Goal: Task Accomplishment & Management: Use online tool/utility

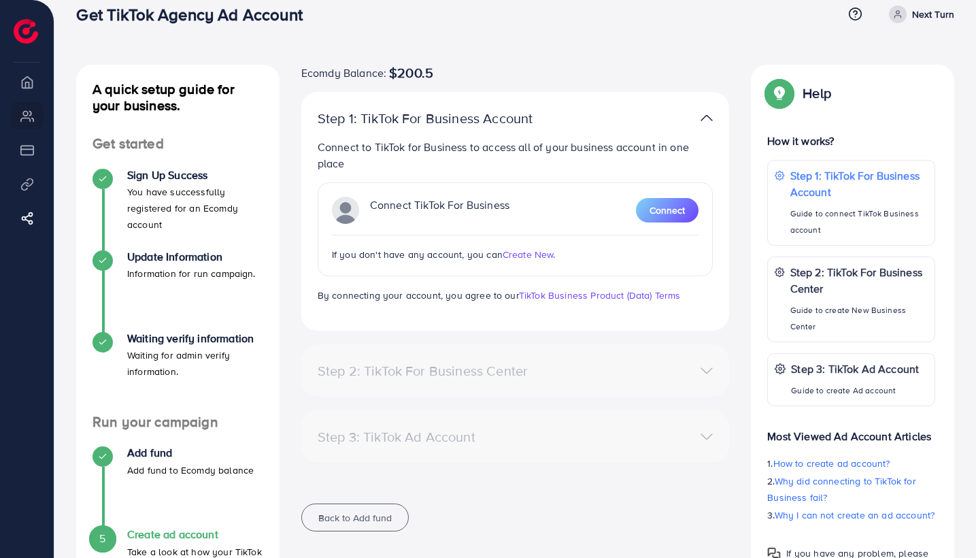
scroll to position [28, 0]
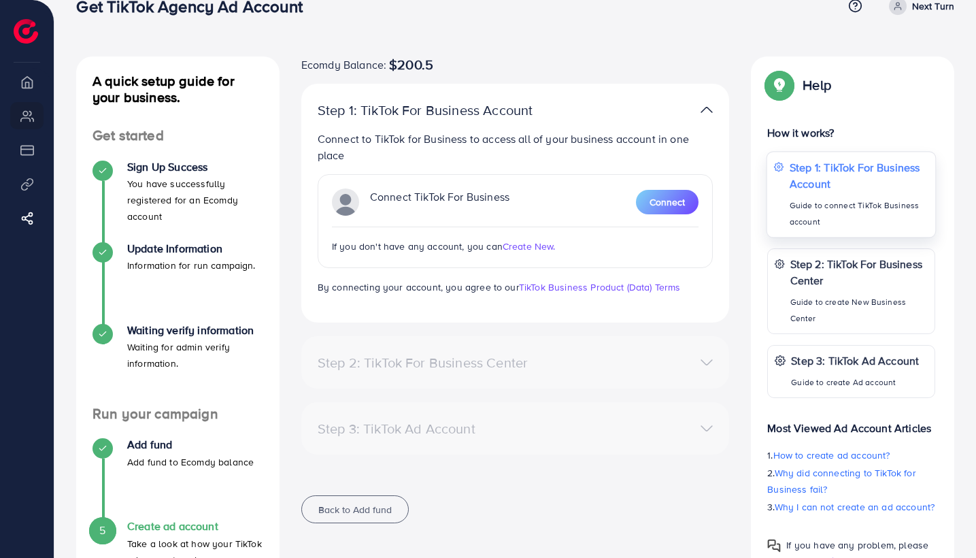
click at [822, 206] on p "Guide to connect TikTok Business account" at bounding box center [859, 213] width 139 height 33
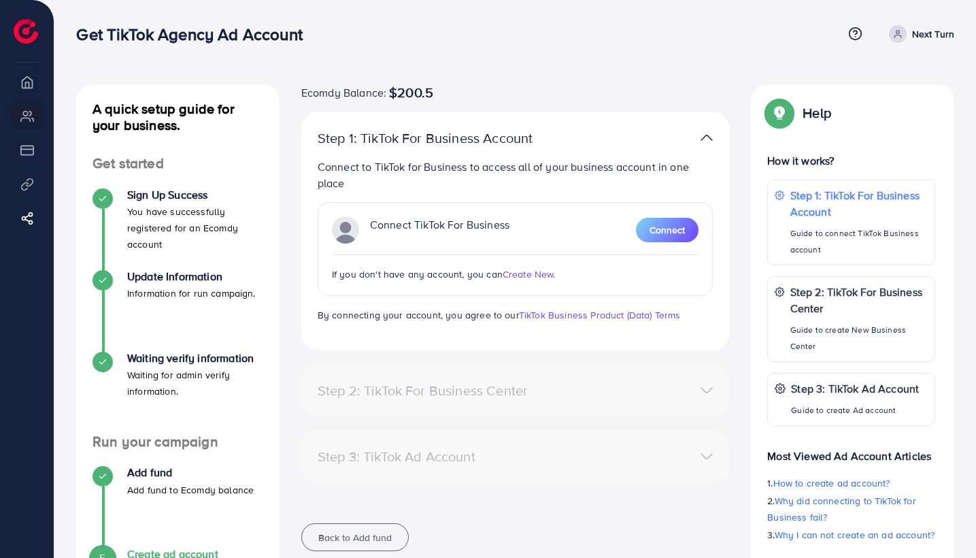
scroll to position [0, 0]
click at [516, 278] on span "Create New." at bounding box center [529, 274] width 53 height 14
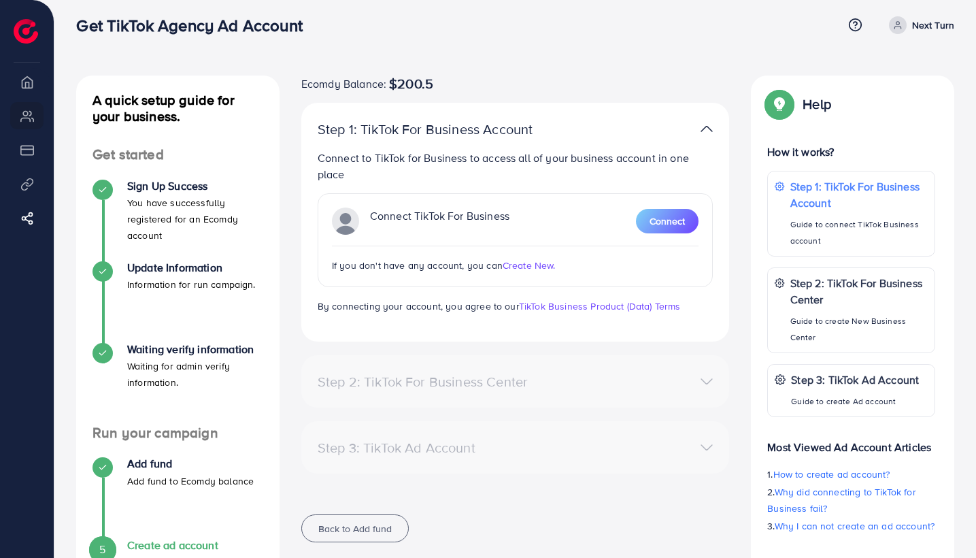
scroll to position [9, 0]
click at [522, 263] on span "Create New." at bounding box center [529, 265] width 53 height 14
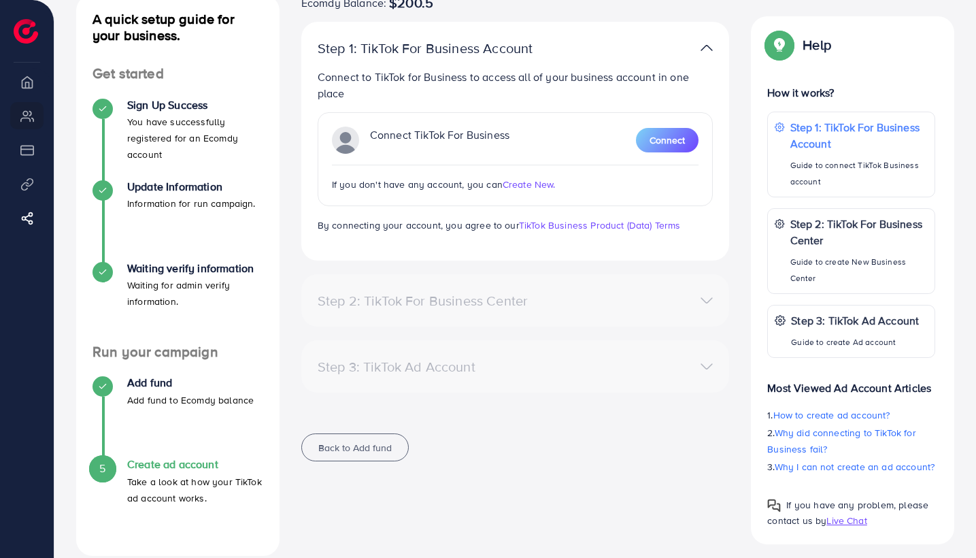
scroll to position [90, 0]
click at [522, 188] on span "Create New." at bounding box center [529, 185] width 53 height 14
click at [127, 495] on div "5 Create ad account Take a look at how your TikTok ad account works." at bounding box center [178, 482] width 171 height 48
click at [178, 479] on p "Take a look at how your TikTok ad account works." at bounding box center [195, 489] width 136 height 33
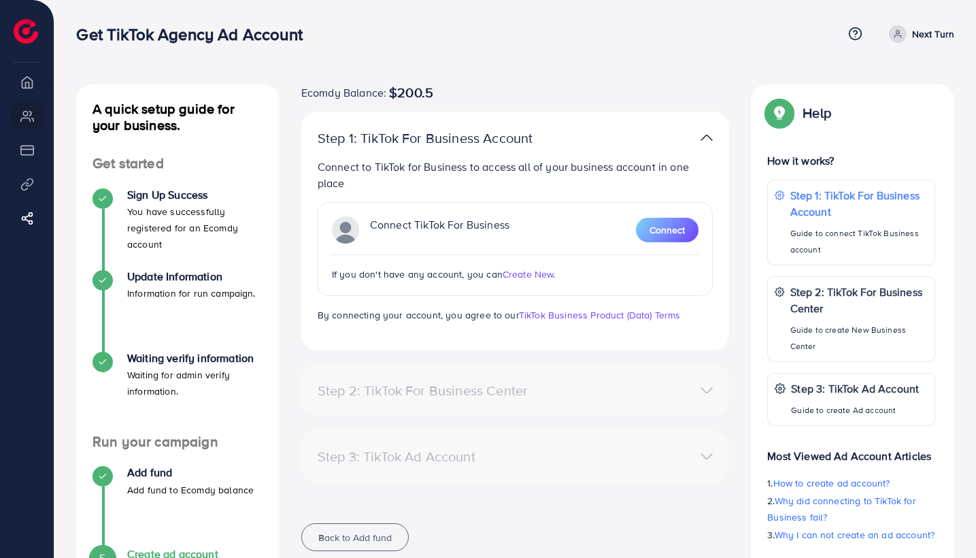
scroll to position [0, 0]
click at [549, 276] on span "Create New." at bounding box center [529, 274] width 53 height 14
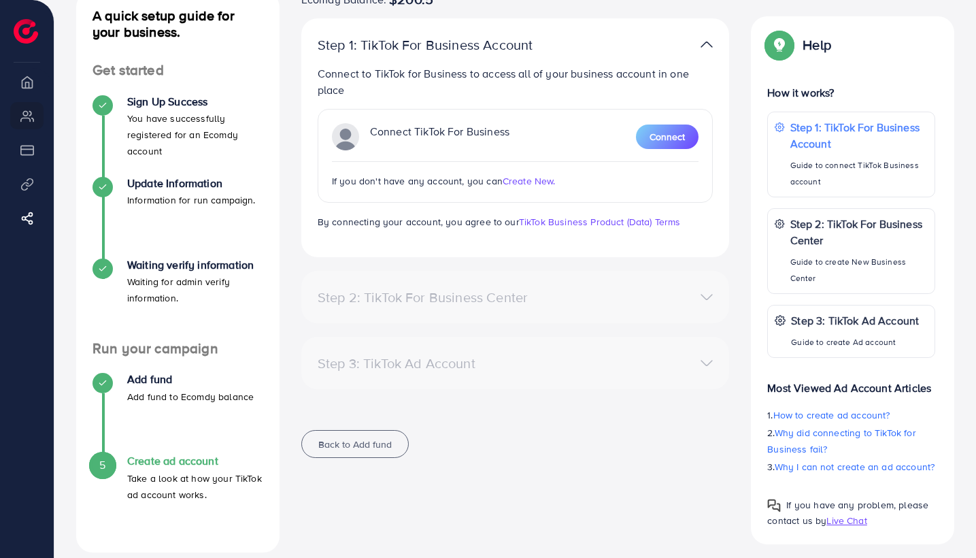
scroll to position [93, 0]
click at [521, 181] on span "Create New." at bounding box center [529, 181] width 53 height 14
click at [30, 122] on li "My ad accounts" at bounding box center [27, 115] width 54 height 27
click at [25, 82] on li "Overview" at bounding box center [27, 81] width 54 height 27
click at [463, 410] on div "Ecomdy Balance: $200.5 Step 1: TikTok For Business Account Connect to TikTok fo…" at bounding box center [515, 232] width 450 height 483
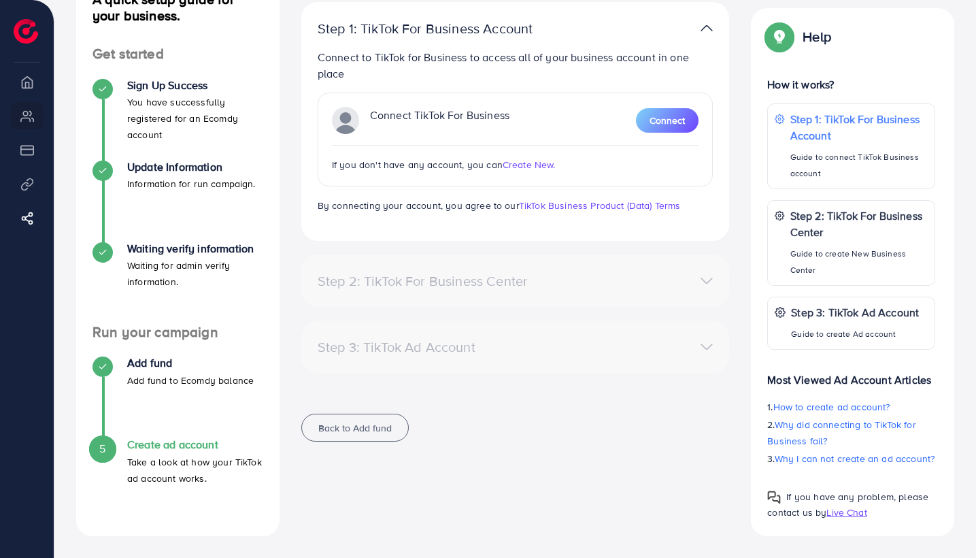
scroll to position [109, 0]
click at [537, 161] on span "Create New." at bounding box center [529, 165] width 53 height 14
click at [833, 401] on span "How to create ad account?" at bounding box center [831, 408] width 117 height 14
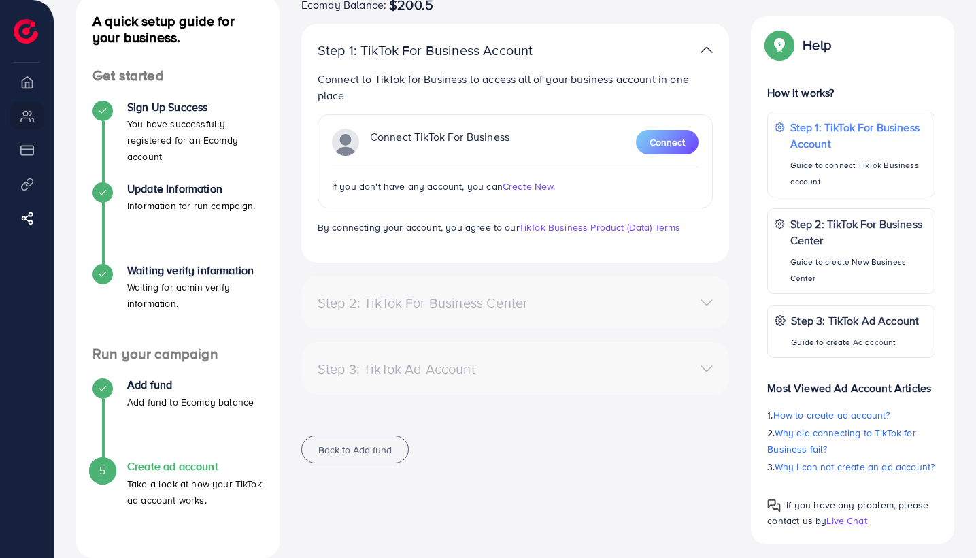
scroll to position [86, 0]
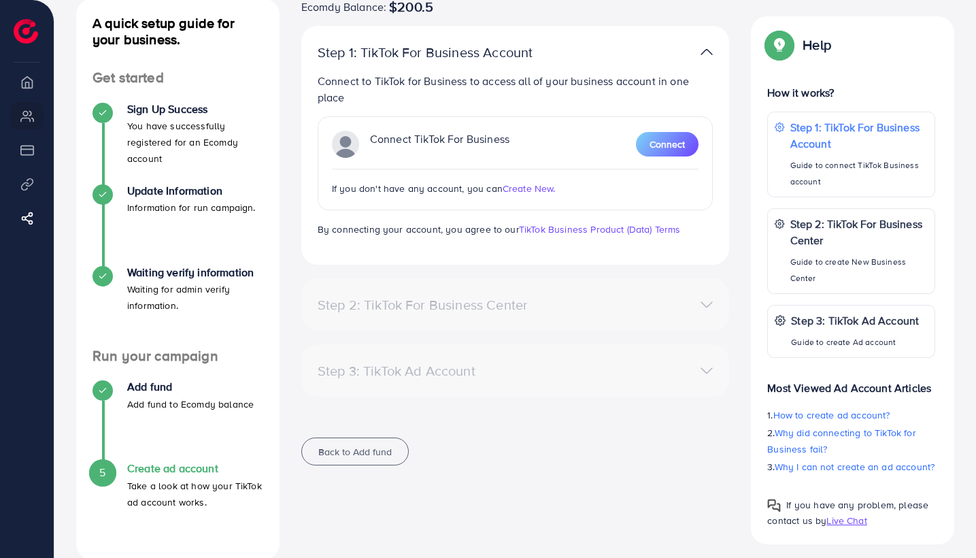
click at [539, 189] on span "Create New." at bounding box center [529, 189] width 53 height 14
